Goal: Task Accomplishment & Management: Use online tool/utility

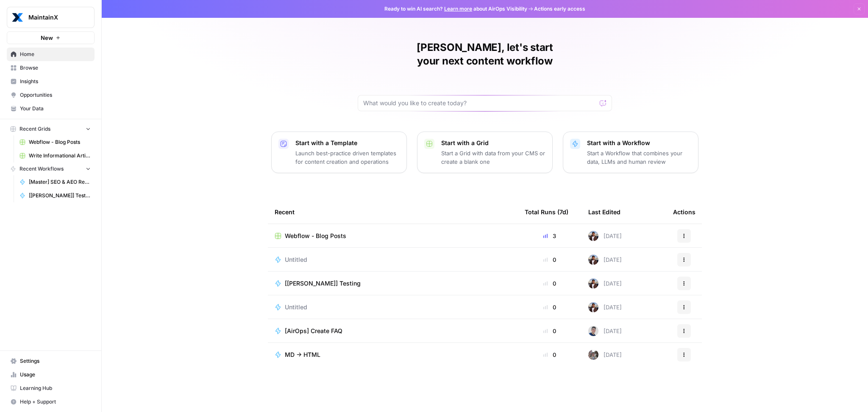
click at [317, 232] on span "Webflow - Blog Posts" at bounding box center [315, 236] width 61 height 8
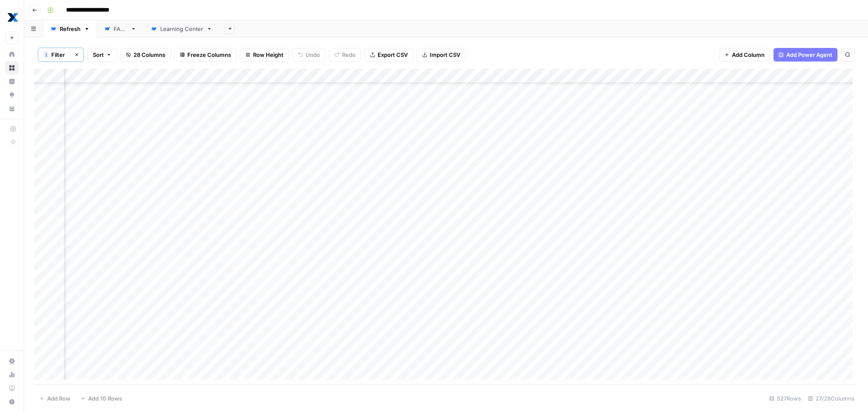
scroll to position [0, 274]
click at [62, 57] on span "Filter" at bounding box center [58, 54] width 14 height 8
type input "[Master] SEO & AEO Refresh"
click at [133, 98] on input "text" at bounding box center [110, 99] width 93 height 8
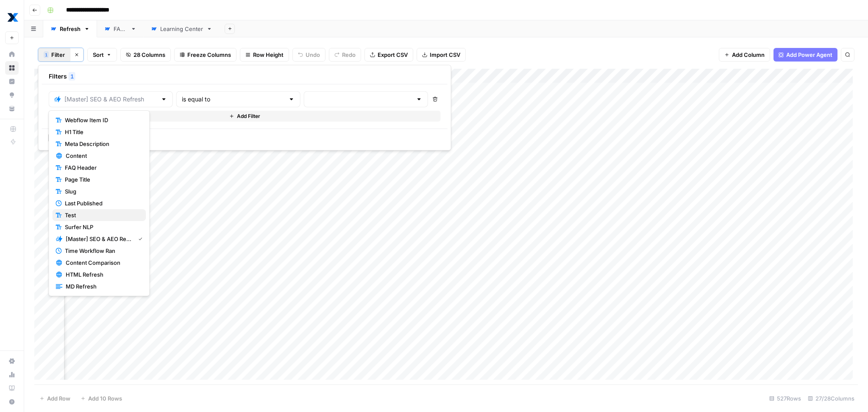
click at [90, 217] on span "Test" at bounding box center [102, 215] width 74 height 8
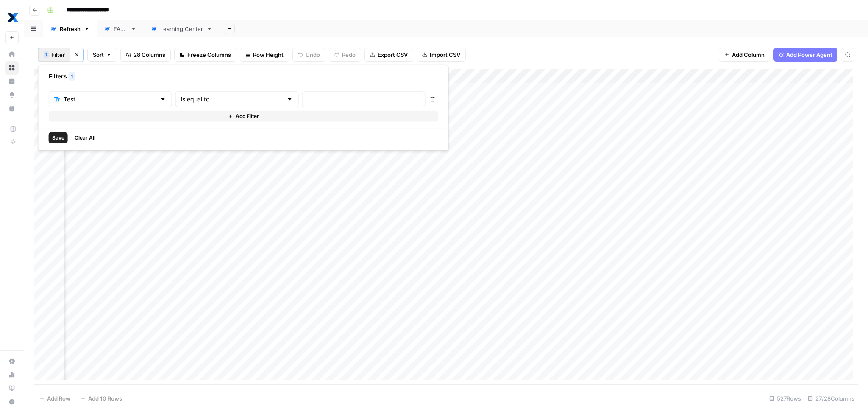
click at [283, 89] on div "Test is equal to Delete Add Filter" at bounding box center [243, 106] width 403 height 44
click at [308, 95] on input "text" at bounding box center [364, 99] width 112 height 8
type input "testt"
click at [59, 138] on span "Save" at bounding box center [58, 138] width 12 height 8
click at [61, 53] on span "Filter" at bounding box center [58, 54] width 14 height 8
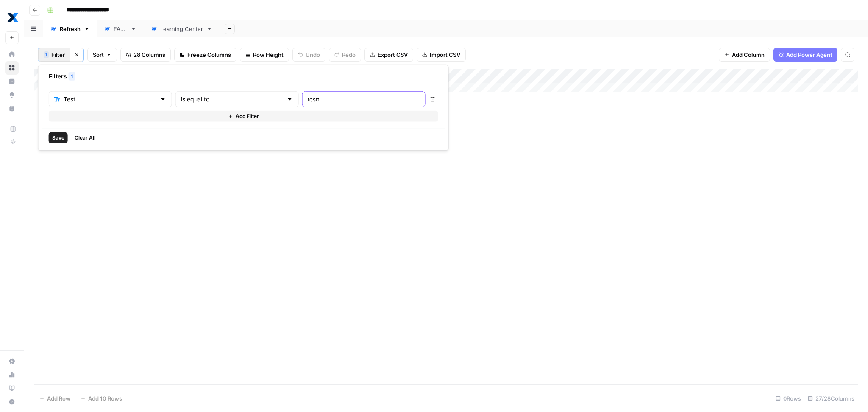
drag, startPoint x: 263, startPoint y: 99, endPoint x: 211, endPoint y: 95, distance: 52.3
click at [219, 95] on div "Test is equal to testt" at bounding box center [237, 99] width 377 height 16
type input "Testt"
click at [194, 101] on input "text" at bounding box center [232, 99] width 102 height 8
click at [193, 122] on span "is not empty" at bounding box center [201, 120] width 83 height 8
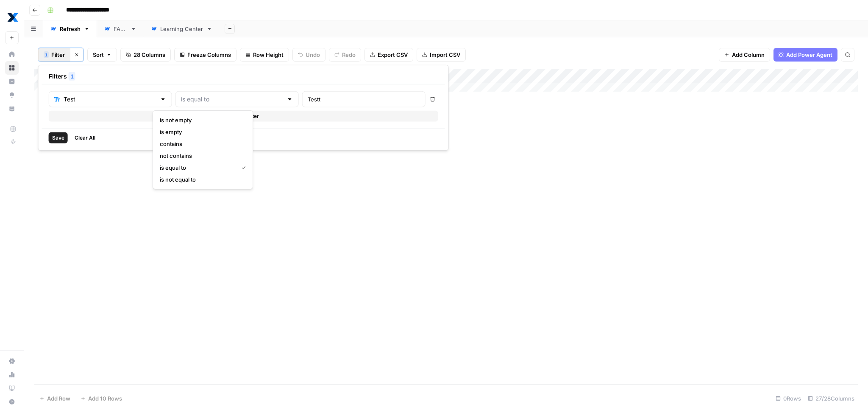
type input "is not empty"
click at [58, 140] on span "Save" at bounding box center [58, 138] width 12 height 8
click at [493, 77] on div "Add Column" at bounding box center [446, 205] width 824 height 273
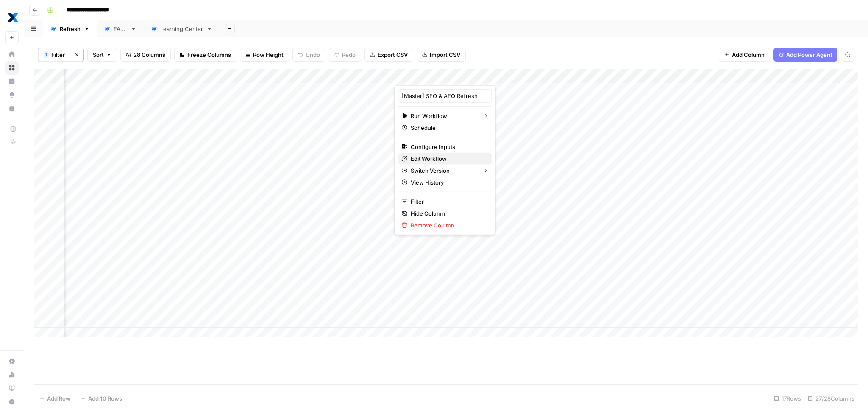
click at [432, 162] on link "Edit Workflow" at bounding box center [445, 159] width 94 height 12
